Goal: Navigation & Orientation: Find specific page/section

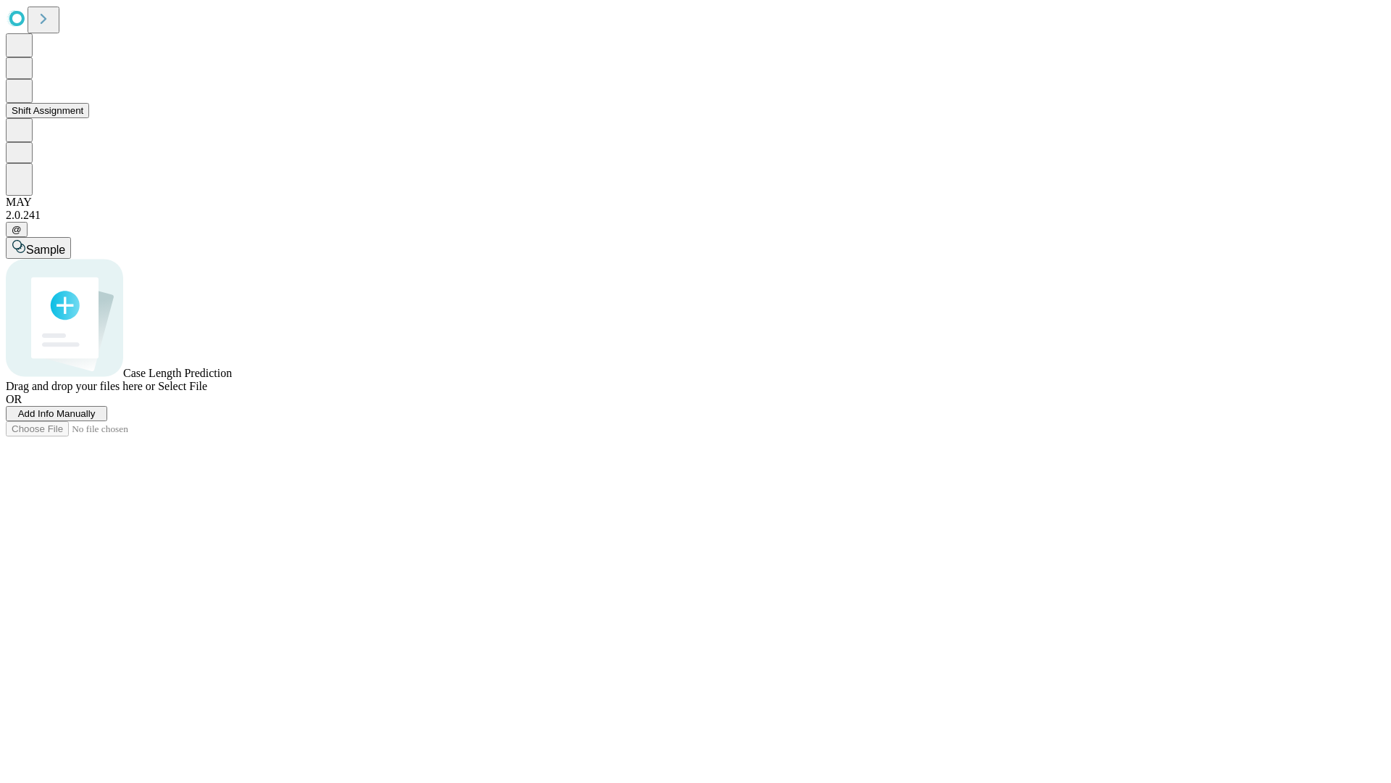
click at [89, 118] on button "Shift Assignment" at bounding box center [47, 110] width 83 height 15
